Goal: Task Accomplishment & Management: Manage account settings

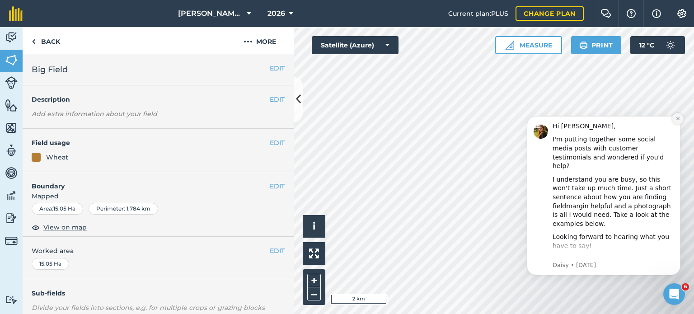
click at [677, 119] on icon "Dismiss notification" at bounding box center [677, 118] width 3 height 3
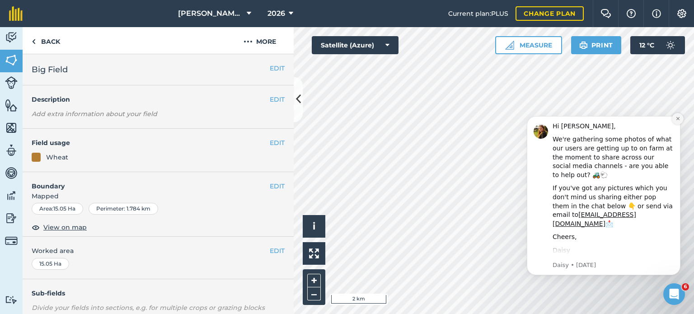
click at [679, 117] on icon "Dismiss notification" at bounding box center [677, 118] width 3 height 3
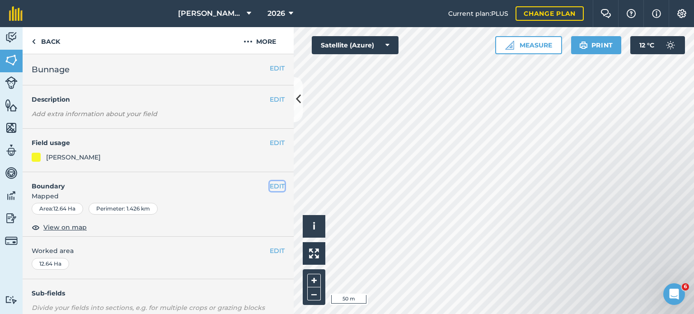
click at [273, 187] on button "EDIT" at bounding box center [277, 186] width 15 height 10
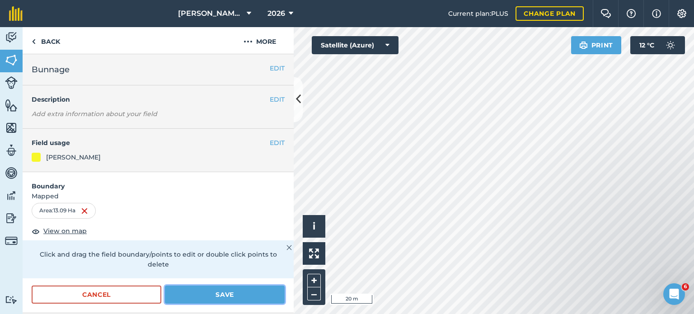
click at [262, 294] on button "Save" at bounding box center [225, 294] width 120 height 18
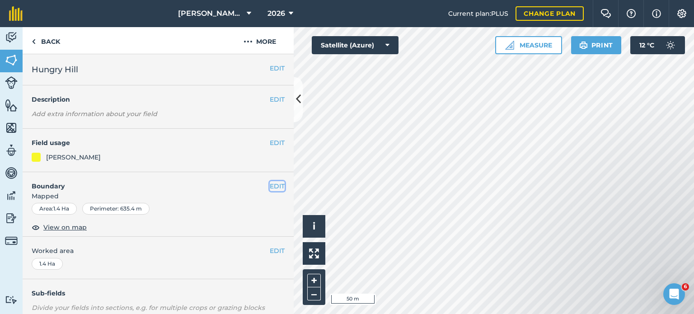
click at [270, 186] on button "EDIT" at bounding box center [277, 186] width 15 height 10
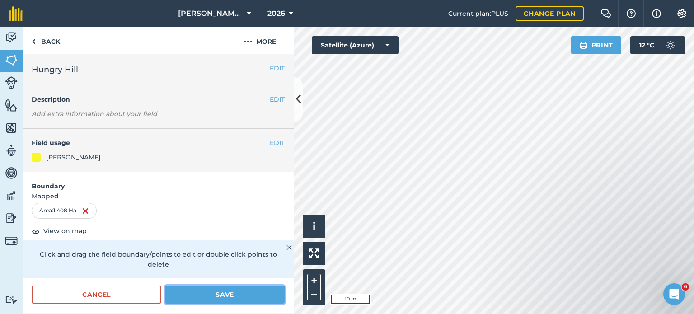
click at [237, 290] on button "Save" at bounding box center [225, 294] width 120 height 18
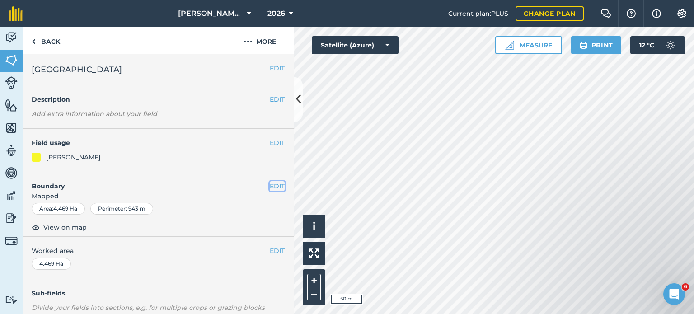
click at [272, 188] on button "EDIT" at bounding box center [277, 186] width 15 height 10
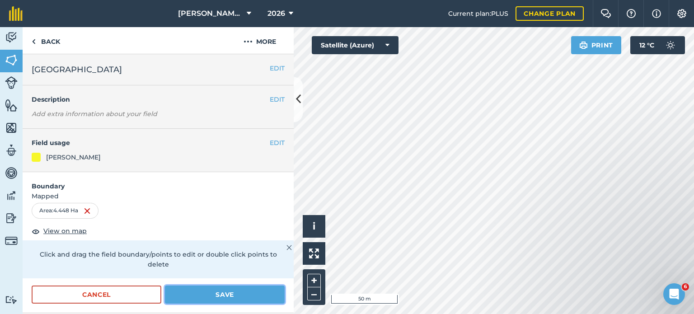
click at [243, 289] on button "Save" at bounding box center [225, 294] width 120 height 18
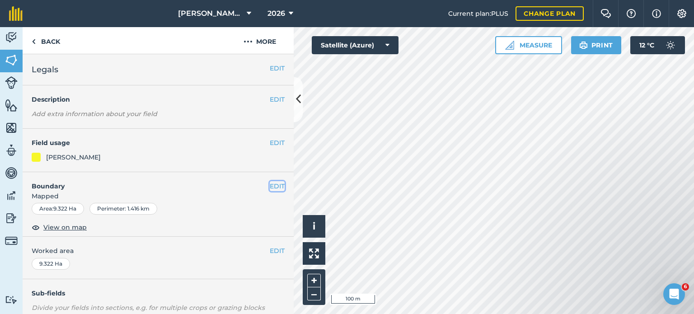
click at [275, 186] on button "EDIT" at bounding box center [277, 186] width 15 height 10
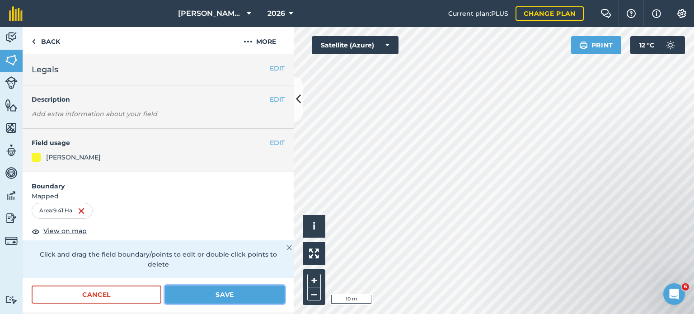
click at [233, 292] on button "Save" at bounding box center [225, 294] width 120 height 18
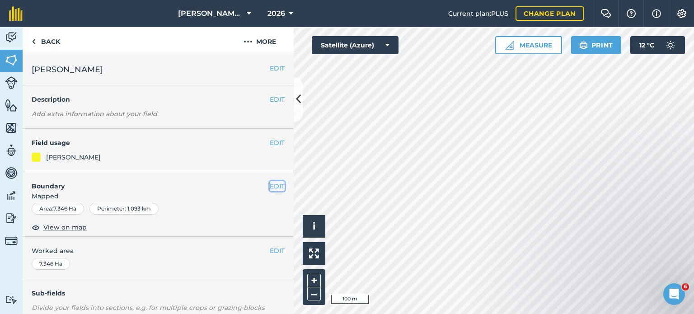
click at [270, 186] on button "EDIT" at bounding box center [277, 186] width 15 height 10
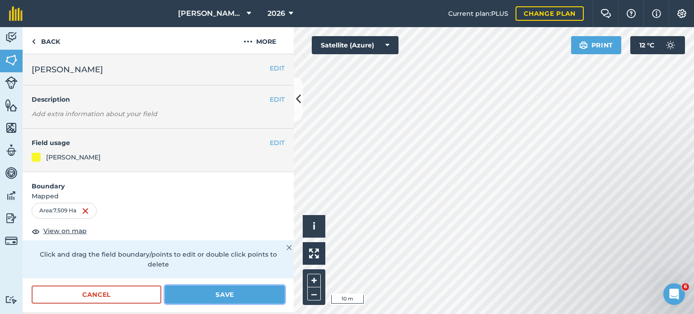
click at [254, 292] on button "Save" at bounding box center [225, 294] width 120 height 18
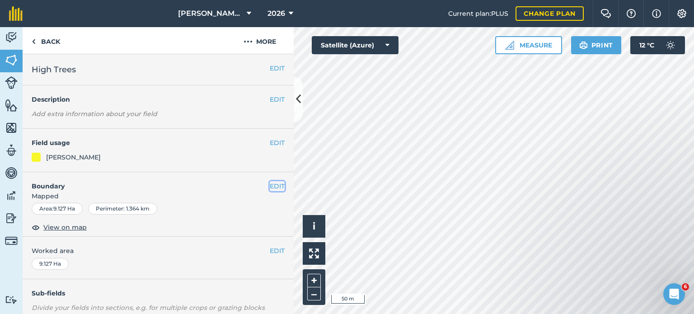
click at [270, 187] on button "EDIT" at bounding box center [277, 186] width 15 height 10
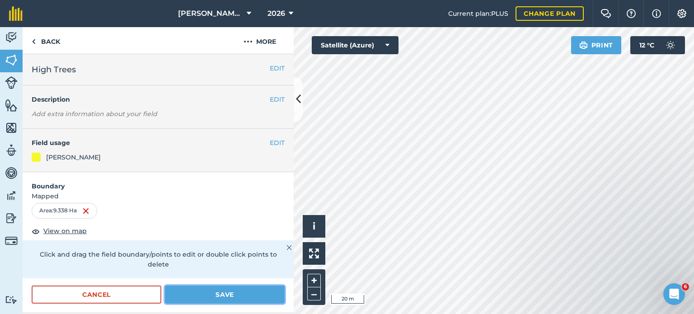
click at [233, 294] on button "Save" at bounding box center [225, 294] width 120 height 18
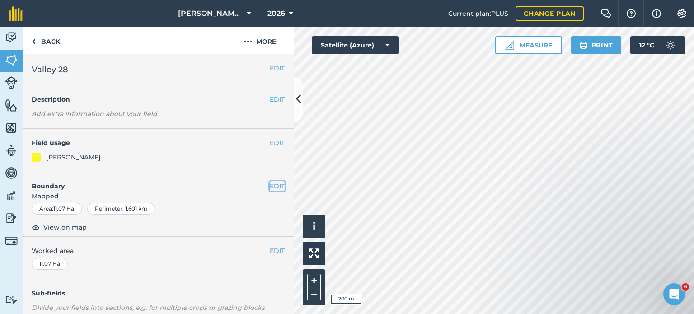
click at [273, 184] on button "EDIT" at bounding box center [277, 186] width 15 height 10
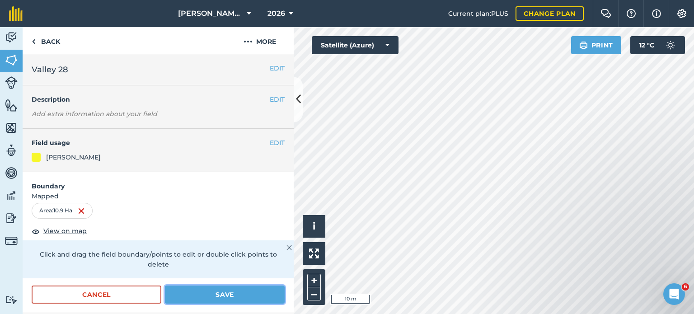
click at [251, 287] on button "Save" at bounding box center [225, 294] width 120 height 18
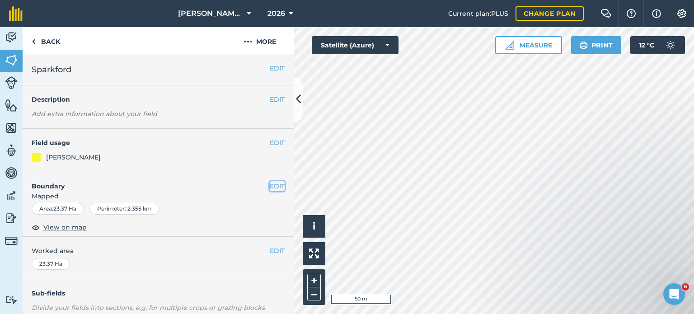
click at [271, 183] on button "EDIT" at bounding box center [277, 186] width 15 height 10
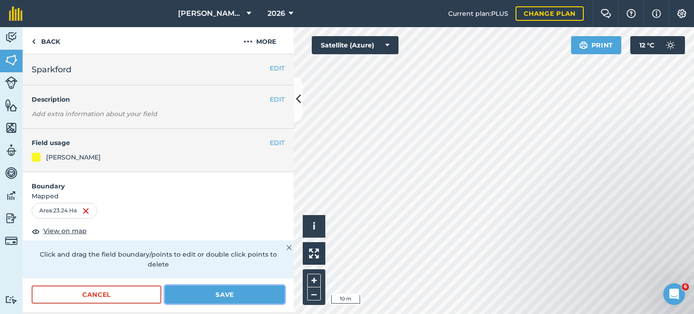
click at [226, 293] on button "Save" at bounding box center [225, 294] width 120 height 18
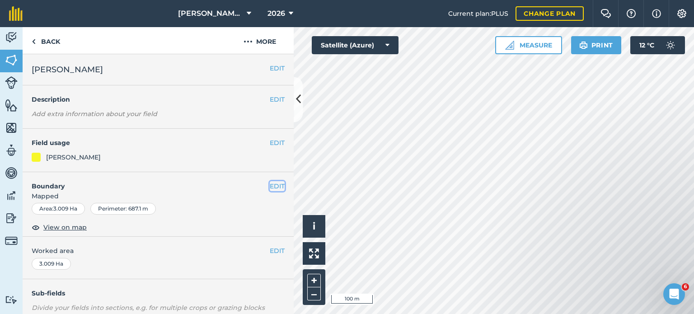
click at [273, 183] on button "EDIT" at bounding box center [277, 186] width 15 height 10
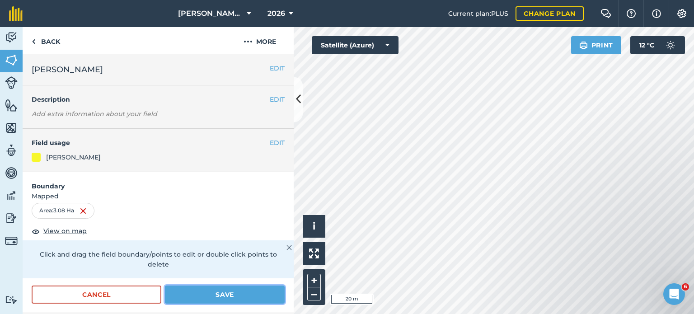
click at [219, 294] on button "Save" at bounding box center [225, 294] width 120 height 18
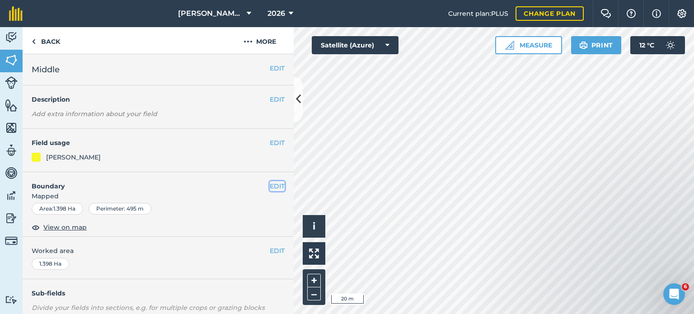
click at [274, 186] on button "EDIT" at bounding box center [277, 186] width 15 height 10
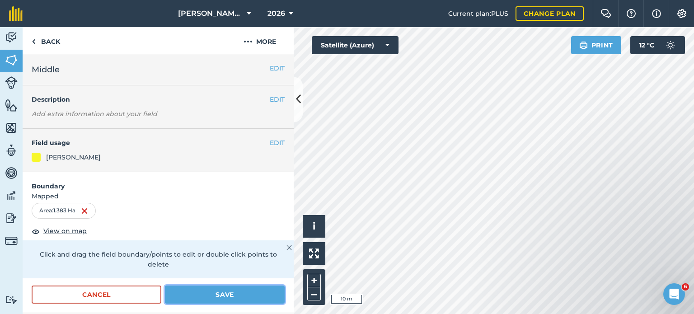
click at [268, 290] on button "Save" at bounding box center [225, 294] width 120 height 18
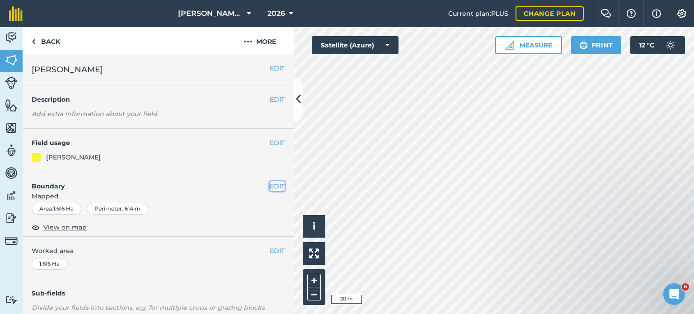
click at [275, 182] on button "EDIT" at bounding box center [277, 186] width 15 height 10
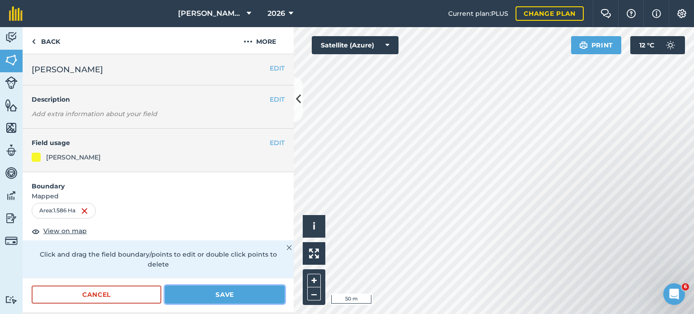
click at [253, 287] on button "Save" at bounding box center [225, 294] width 120 height 18
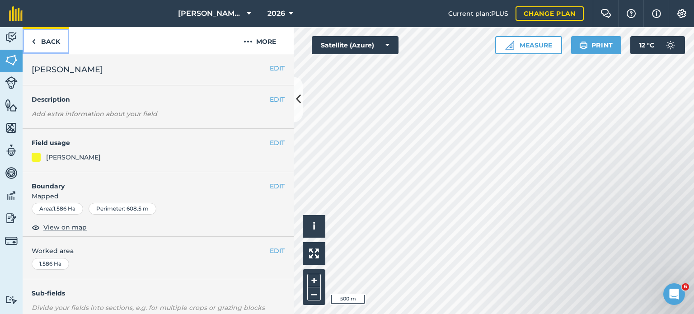
click at [42, 39] on link "Back" at bounding box center [46, 40] width 47 height 27
click at [11, 38] on img at bounding box center [11, 38] width 13 height 14
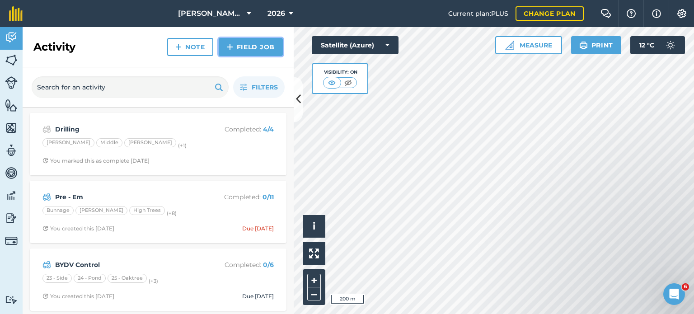
click at [238, 49] on link "Field Job" at bounding box center [251, 47] width 64 height 18
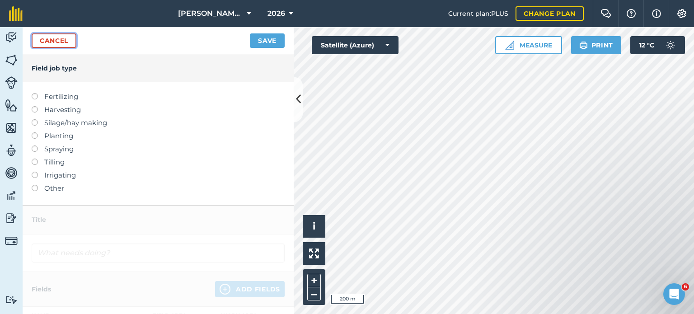
click at [44, 39] on link "Cancel" at bounding box center [54, 40] width 45 height 14
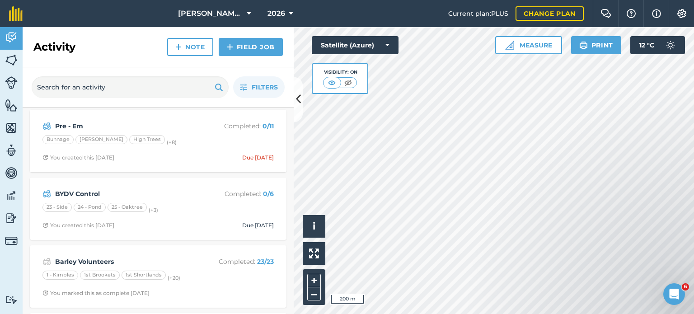
scroll to position [45, 0]
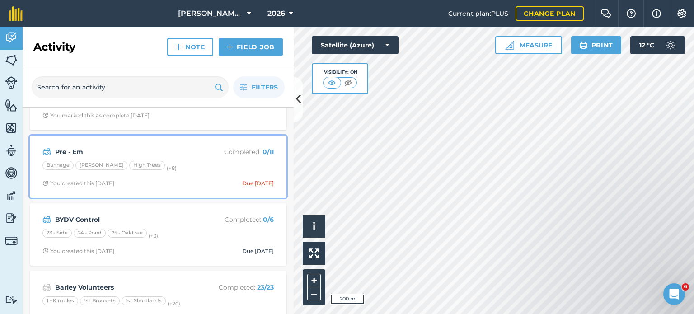
click at [193, 151] on strong "Pre - Em" at bounding box center [126, 152] width 143 height 10
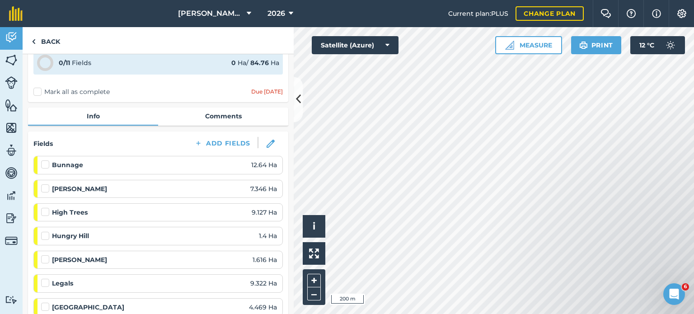
scroll to position [45, 0]
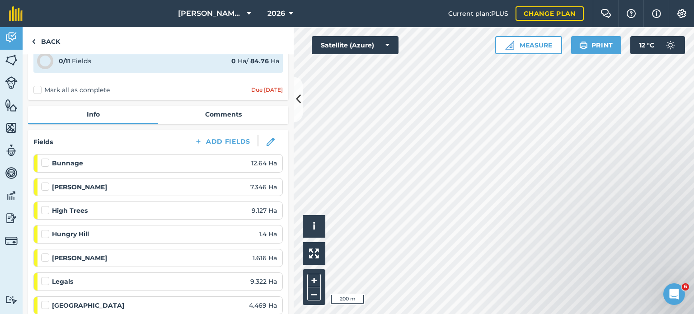
click at [46, 158] on label at bounding box center [46, 158] width 11 height 0
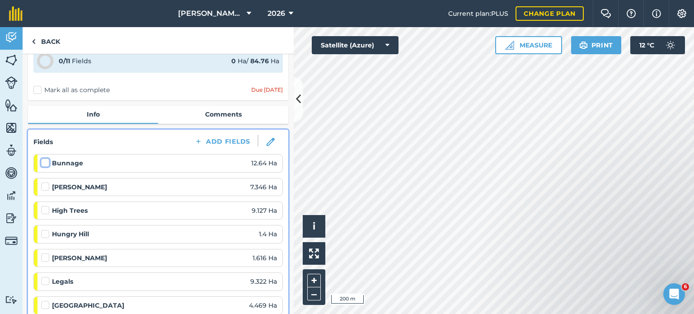
click at [46, 161] on input "checkbox" at bounding box center [44, 161] width 6 height 6
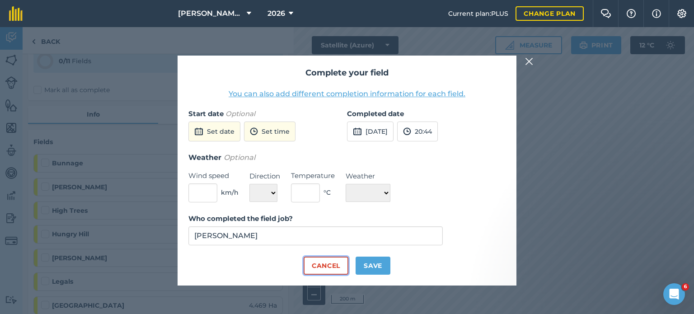
click at [326, 261] on button "Cancel" at bounding box center [325, 266] width 45 height 18
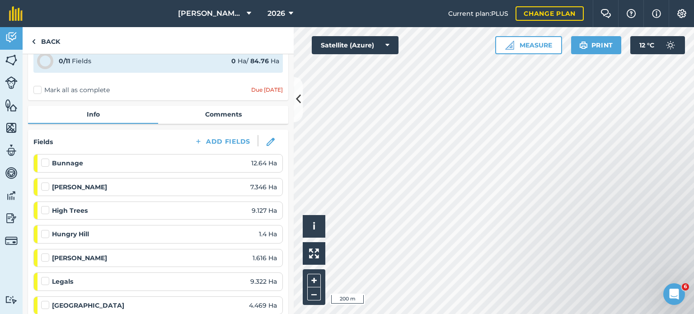
scroll to position [0, 0]
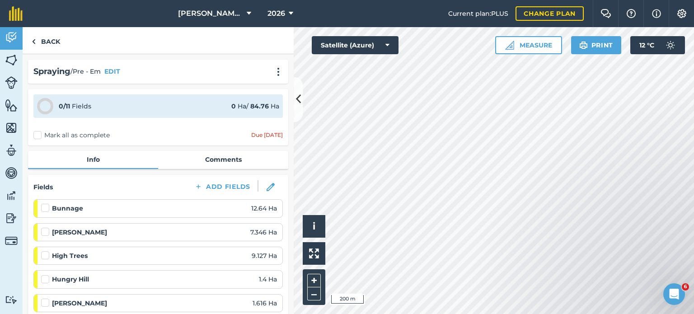
click at [44, 203] on label at bounding box center [46, 203] width 11 height 0
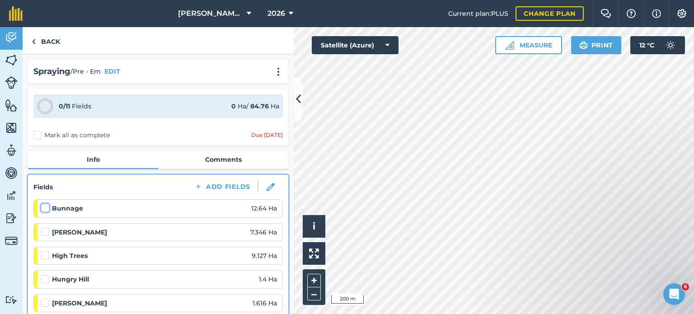
click at [44, 206] on input "checkbox" at bounding box center [44, 206] width 6 height 6
checkbox input "false"
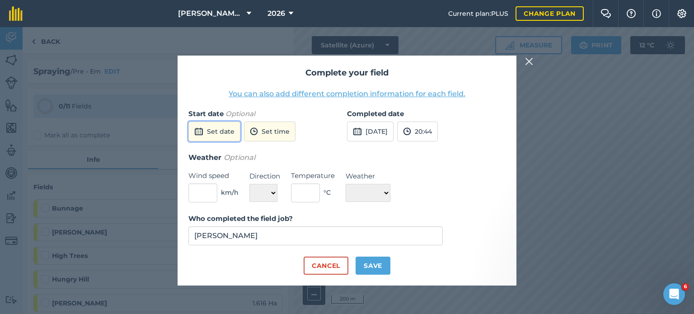
click at [224, 126] on button "Set date" at bounding box center [214, 131] width 52 height 20
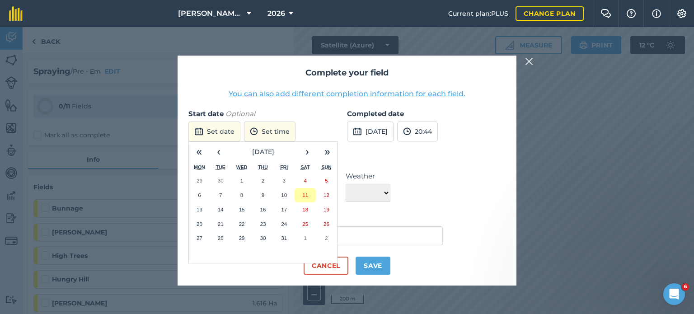
click at [306, 195] on abbr "11" at bounding box center [305, 195] width 6 height 6
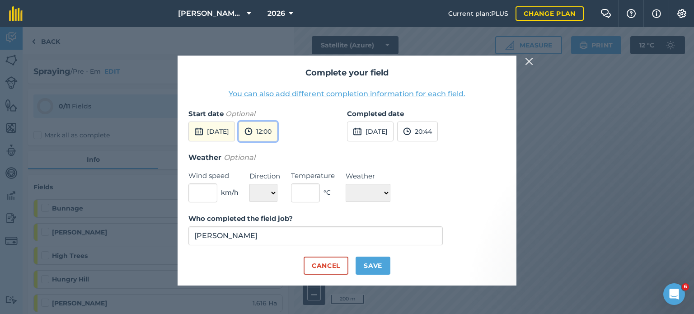
click at [277, 126] on button "12:00" at bounding box center [257, 131] width 39 height 20
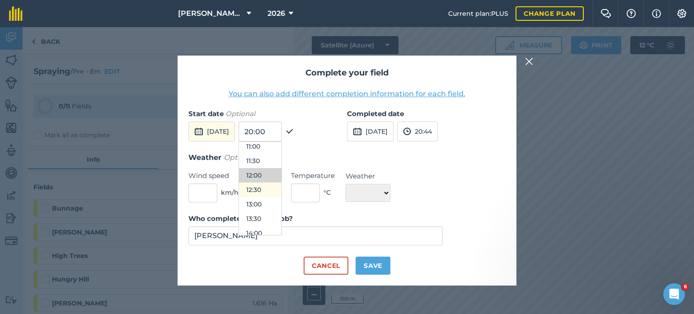
scroll to position [349, 0]
click at [279, 203] on button "14:00" at bounding box center [260, 205] width 42 height 14
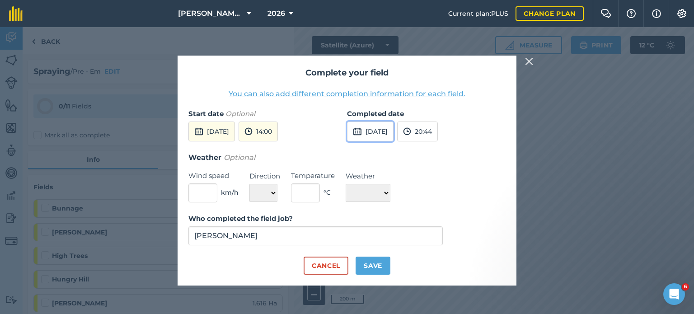
click at [371, 130] on button "[DATE]" at bounding box center [370, 131] width 47 height 20
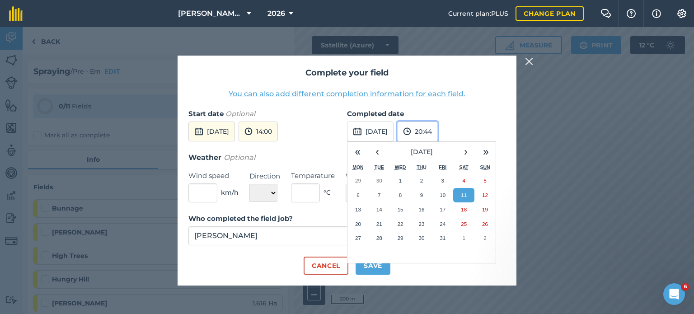
click at [438, 132] on button "20:44" at bounding box center [417, 131] width 41 height 20
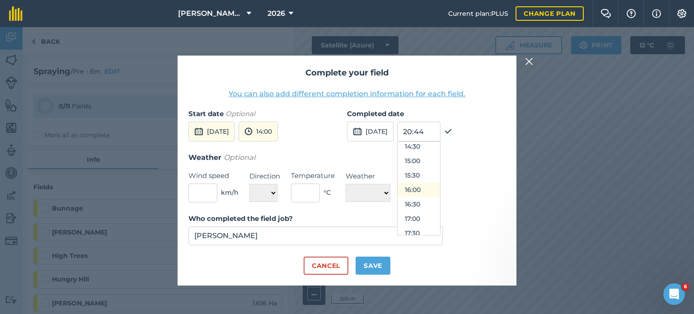
scroll to position [420, 0]
click at [435, 160] on button "15:00" at bounding box center [418, 163] width 42 height 14
click at [211, 190] on input "text" at bounding box center [202, 192] width 29 height 19
type input "1"
type input "4"
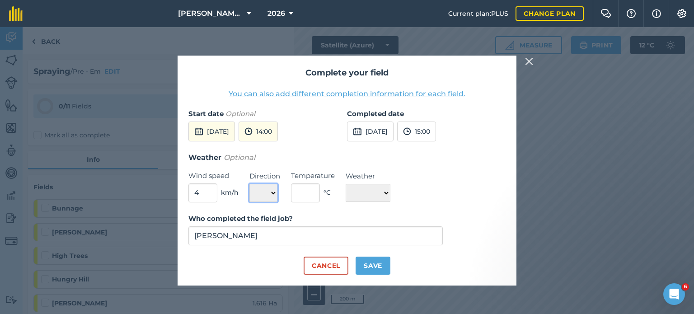
click at [264, 191] on select "N NE E SE S SW W NW" at bounding box center [263, 193] width 28 height 18
select select "SE"
click at [249, 184] on select "N NE E SE S SW W NW" at bounding box center [263, 193] width 28 height 18
click at [309, 188] on input "text" at bounding box center [305, 192] width 29 height 19
type input "13"
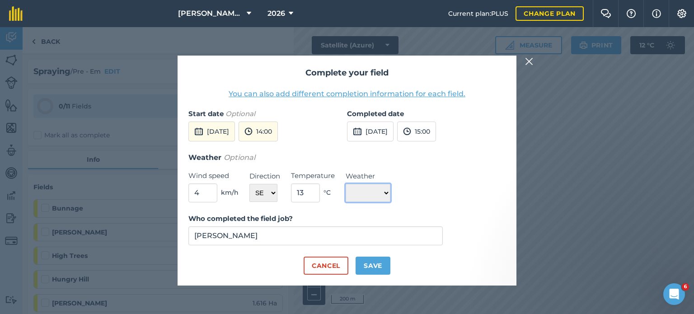
click at [356, 186] on select "☀️ Sunny 🌧 Rainy ⛅️ Cloudy 🌨 Snow ❄️ Icy" at bounding box center [368, 193] width 45 height 18
select select "Cloudy"
click at [346, 184] on select "☀️ Sunny 🌧 Rainy ⛅️ Cloudy 🌨 Snow ❄️ Icy" at bounding box center [368, 193] width 45 height 18
click at [363, 264] on button "Save" at bounding box center [372, 266] width 35 height 18
checkbox input "true"
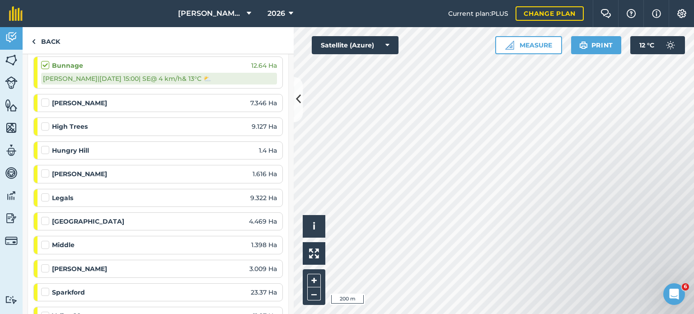
scroll to position [463, 0]
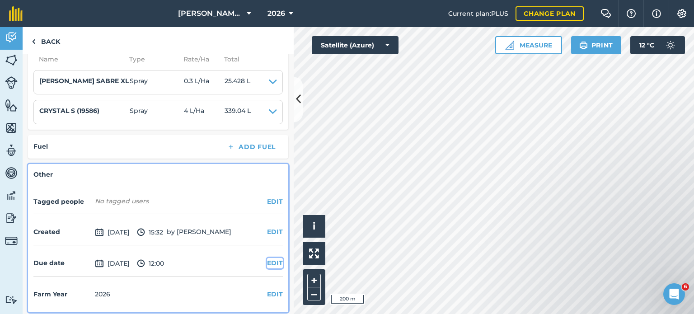
click at [267, 258] on button "EDIT" at bounding box center [275, 263] width 16 height 10
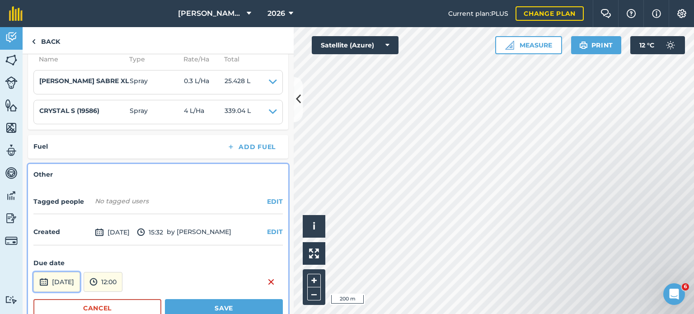
click at [69, 272] on button "[DATE]" at bounding box center [56, 282] width 47 height 20
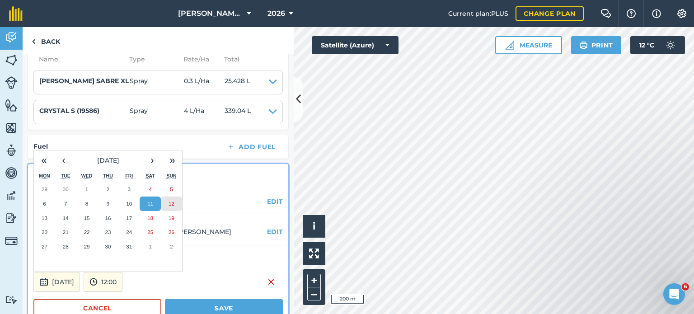
click at [172, 201] on abbr "12" at bounding box center [171, 204] width 6 height 6
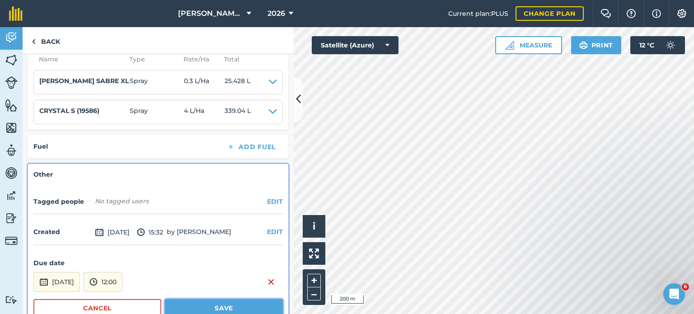
click at [217, 309] on button "Save" at bounding box center [224, 308] width 118 height 18
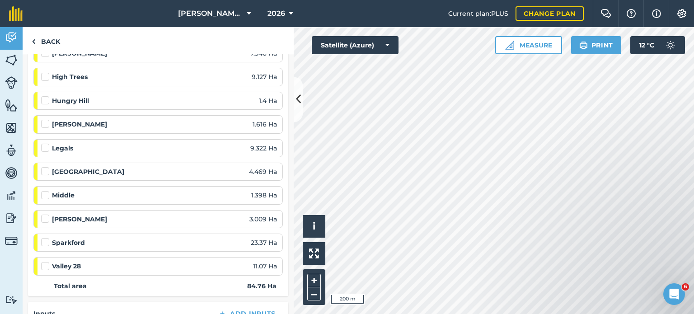
scroll to position [0, 0]
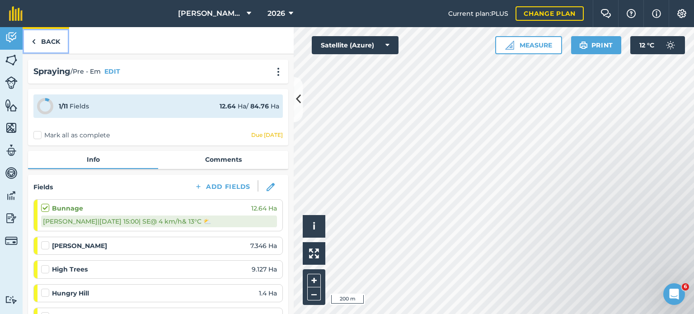
click at [49, 34] on link "Back" at bounding box center [46, 40] width 47 height 27
